Goal: Transaction & Acquisition: Purchase product/service

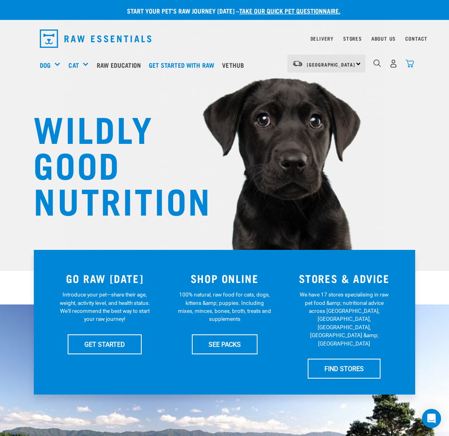
click at [410, 63] on img "dropdown navigation" at bounding box center [410, 63] width 8 height 8
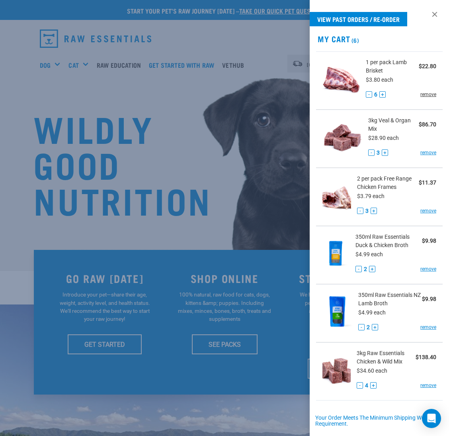
click at [421, 94] on link "remove" at bounding box center [429, 94] width 16 height 7
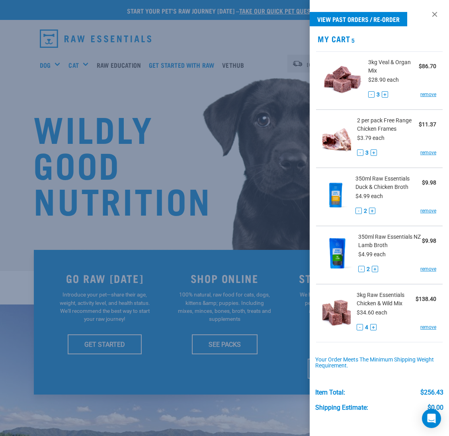
click at [421, 94] on link "remove" at bounding box center [429, 94] width 16 height 7
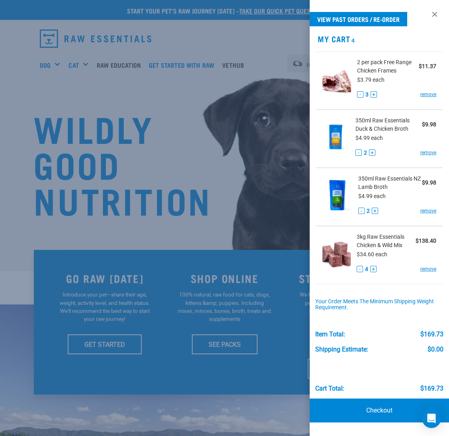
click at [419, 94] on div "- 3 + remove" at bounding box center [396, 94] width 79 height 8
click at [422, 94] on link "remove" at bounding box center [429, 94] width 16 height 7
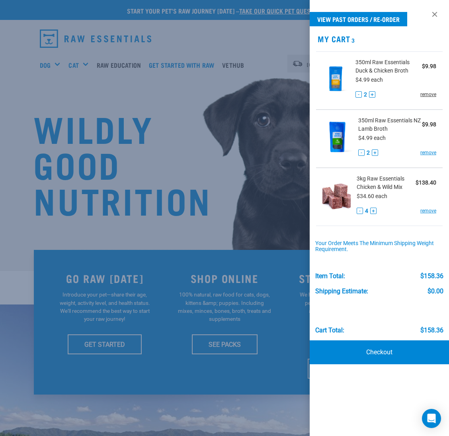
click at [431, 93] on link "remove" at bounding box center [429, 94] width 16 height 7
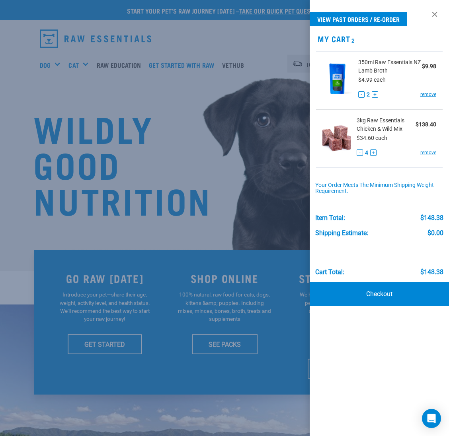
click at [431, 93] on link "remove" at bounding box center [429, 94] width 16 height 7
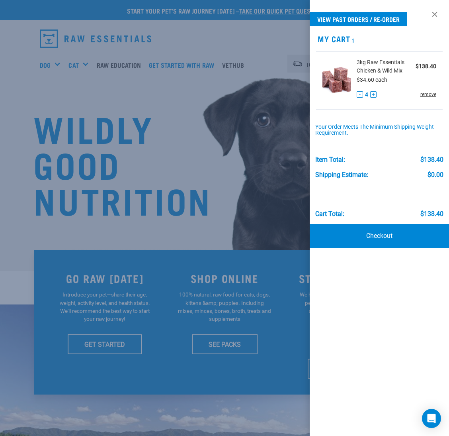
click at [431, 94] on link "remove" at bounding box center [429, 94] width 16 height 7
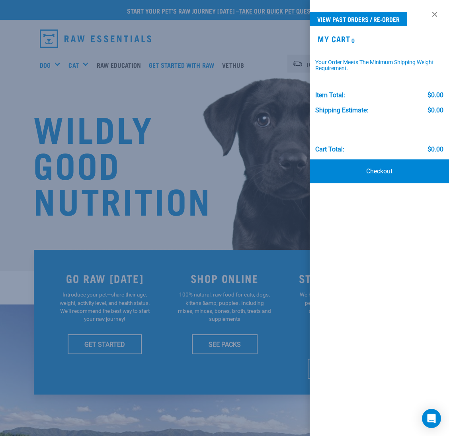
click at [148, 177] on div at bounding box center [224, 218] width 449 height 436
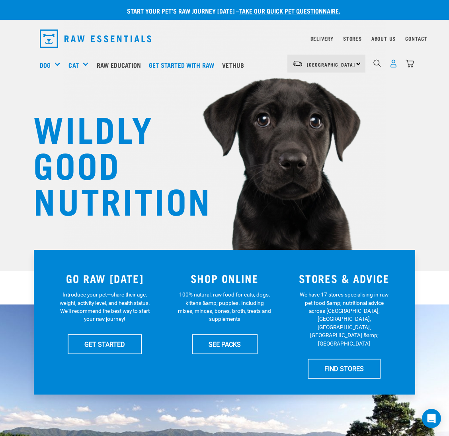
click at [392, 63] on img "dropdown navigation" at bounding box center [394, 63] width 8 height 8
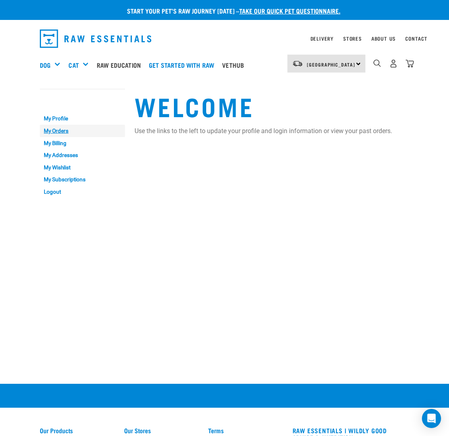
click at [59, 128] on link "My Orders" at bounding box center [82, 131] width 85 height 12
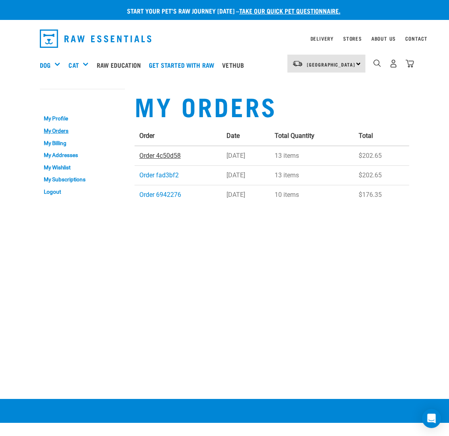
click at [152, 157] on link "Order 4c50d58" at bounding box center [159, 156] width 41 height 8
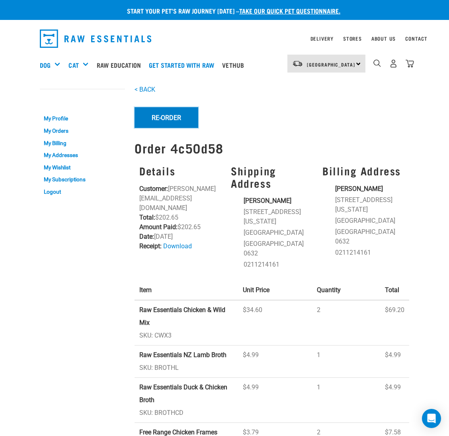
click at [182, 118] on button "Re-Order" at bounding box center [167, 117] width 64 height 21
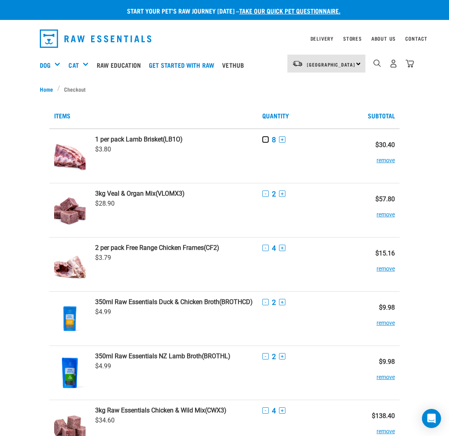
click at [265, 141] on button "-" at bounding box center [266, 139] width 6 height 6
drag, startPoint x: 265, startPoint y: 192, endPoint x: 260, endPoint y: 196, distance: 6.2
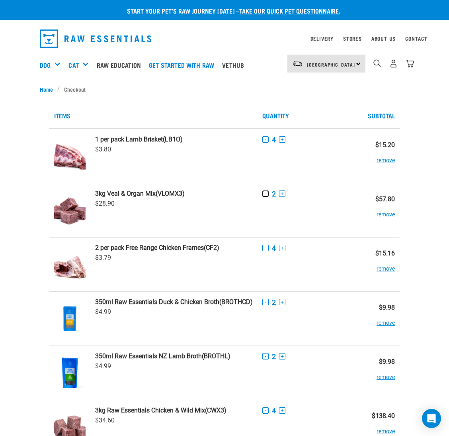
click at [264, 194] on button "-" at bounding box center [266, 193] width 6 height 6
click at [265, 247] on button "-" at bounding box center [266, 248] width 6 height 6
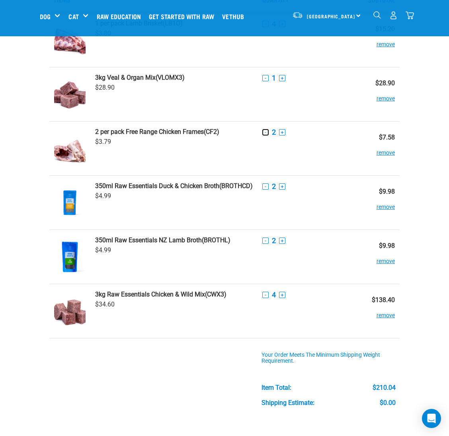
scroll to position [120, 0]
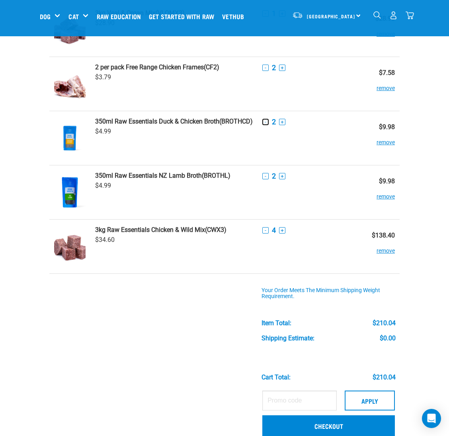
click at [267, 120] on button "-" at bounding box center [266, 122] width 6 height 6
click at [267, 173] on button "-" at bounding box center [266, 176] width 6 height 6
click at [269, 232] on button "-" at bounding box center [266, 230] width 6 height 6
click at [268, 232] on button "-" at bounding box center [266, 230] width 6 height 6
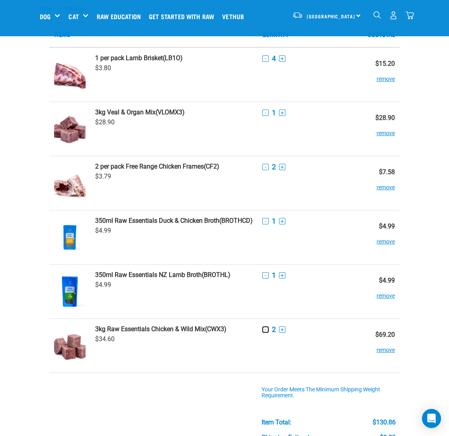
scroll to position [0, 0]
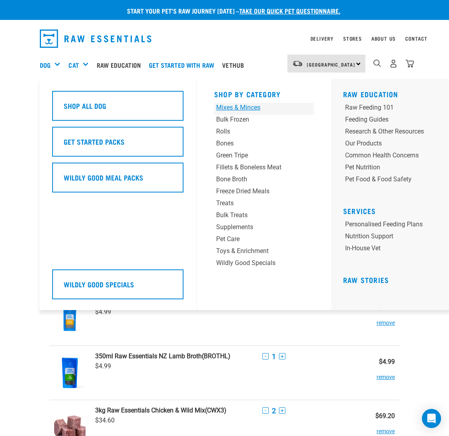
click at [238, 106] on div "Mixes & Minces" at bounding box center [255, 108] width 78 height 10
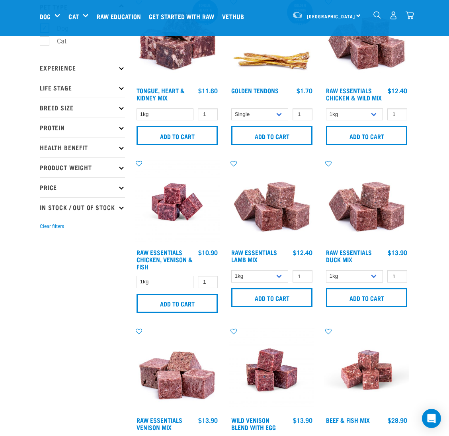
scroll to position [120, 0]
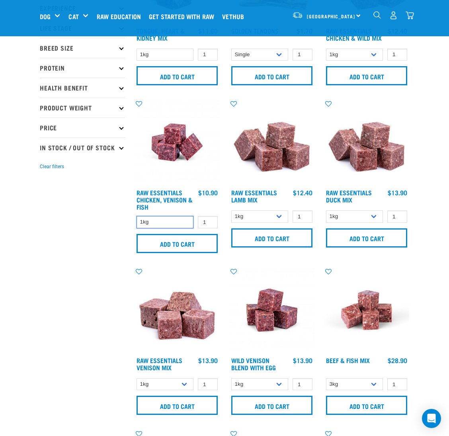
click at [171, 223] on select "1kg" at bounding box center [165, 222] width 57 height 12
click at [412, 14] on img "dropdown navigation" at bounding box center [410, 15] width 8 height 8
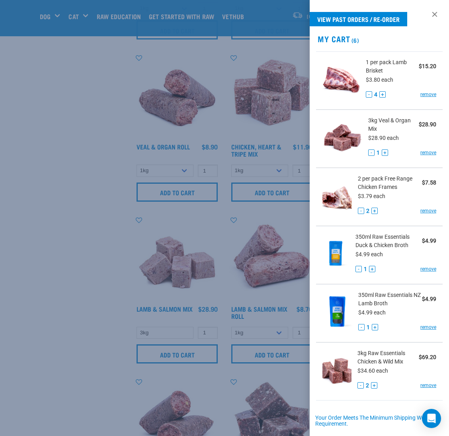
scroll to position [113, 0]
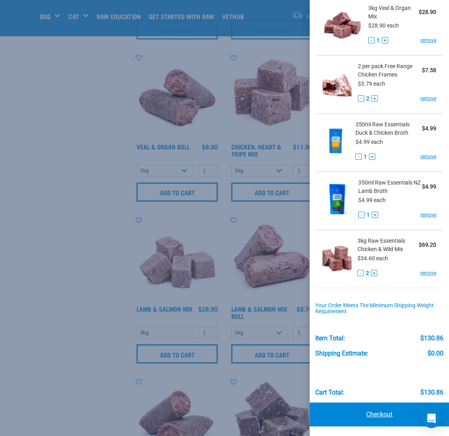
click at [381, 421] on link "Checkout" at bounding box center [379, 414] width 139 height 24
click at [381, 414] on link "Checkout" at bounding box center [379, 414] width 139 height 24
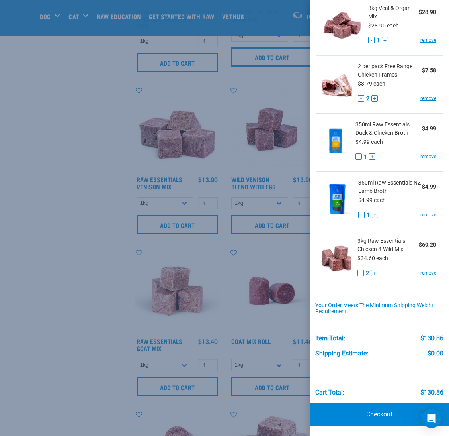
scroll to position [298, 0]
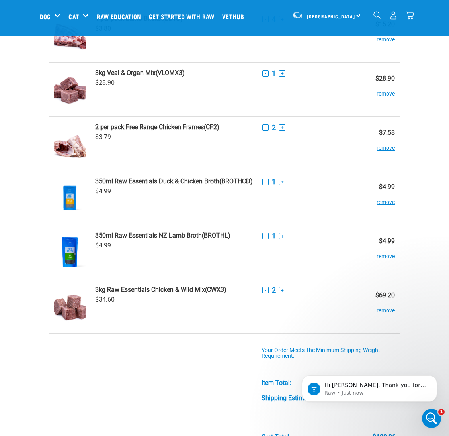
click at [393, 17] on img "dropdown navigation" at bounding box center [394, 15] width 8 height 8
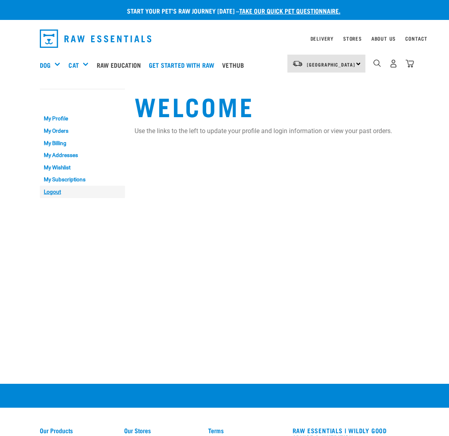
click at [54, 190] on link "Logout" at bounding box center [82, 192] width 85 height 12
